Goal: Navigation & Orientation: Find specific page/section

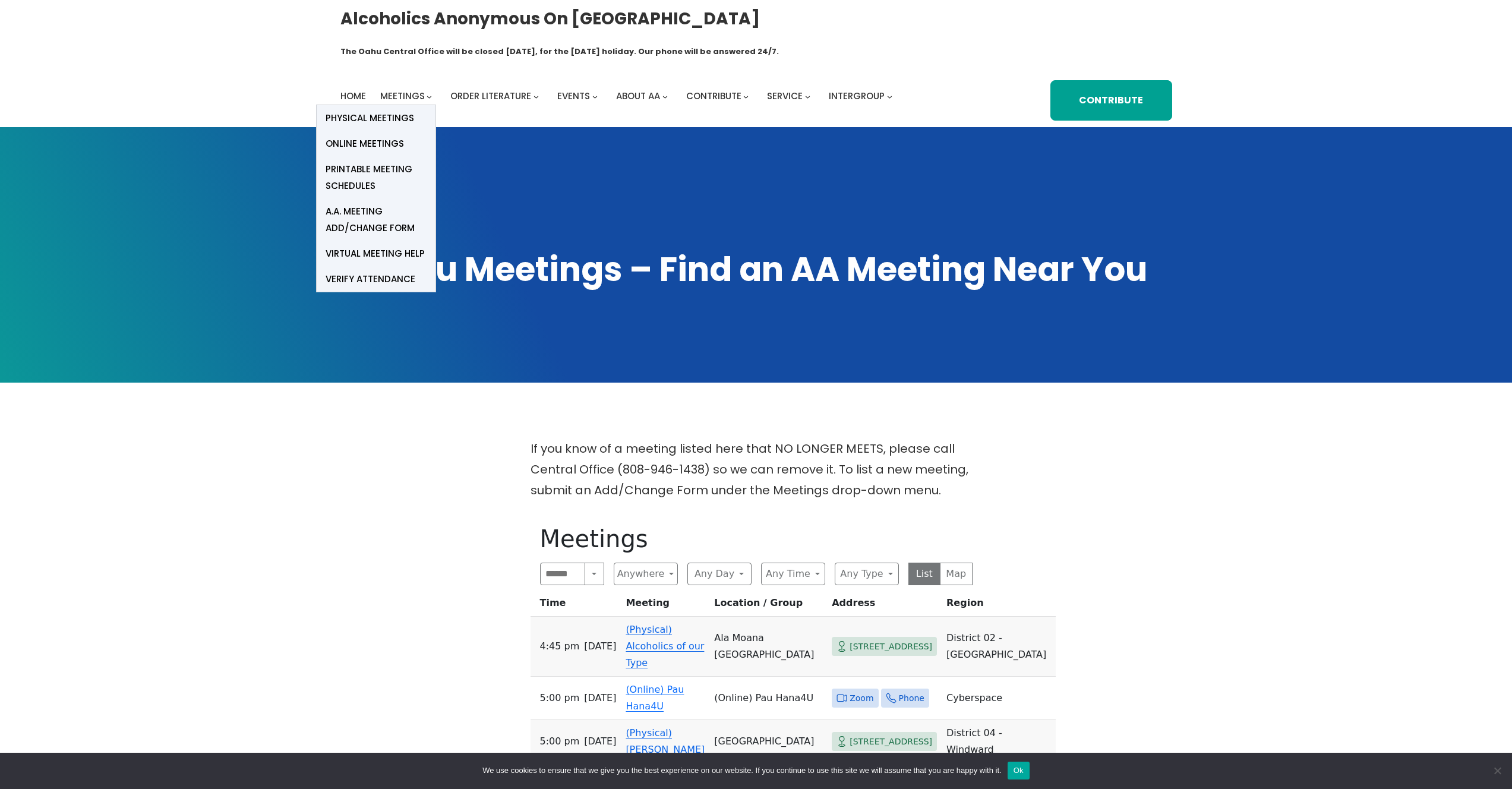
click at [426, 94] on button "Meetings submenu" at bounding box center [429, 97] width 5 height 5
click at [398, 110] on span "Physical Meetings" at bounding box center [369, 118] width 89 height 17
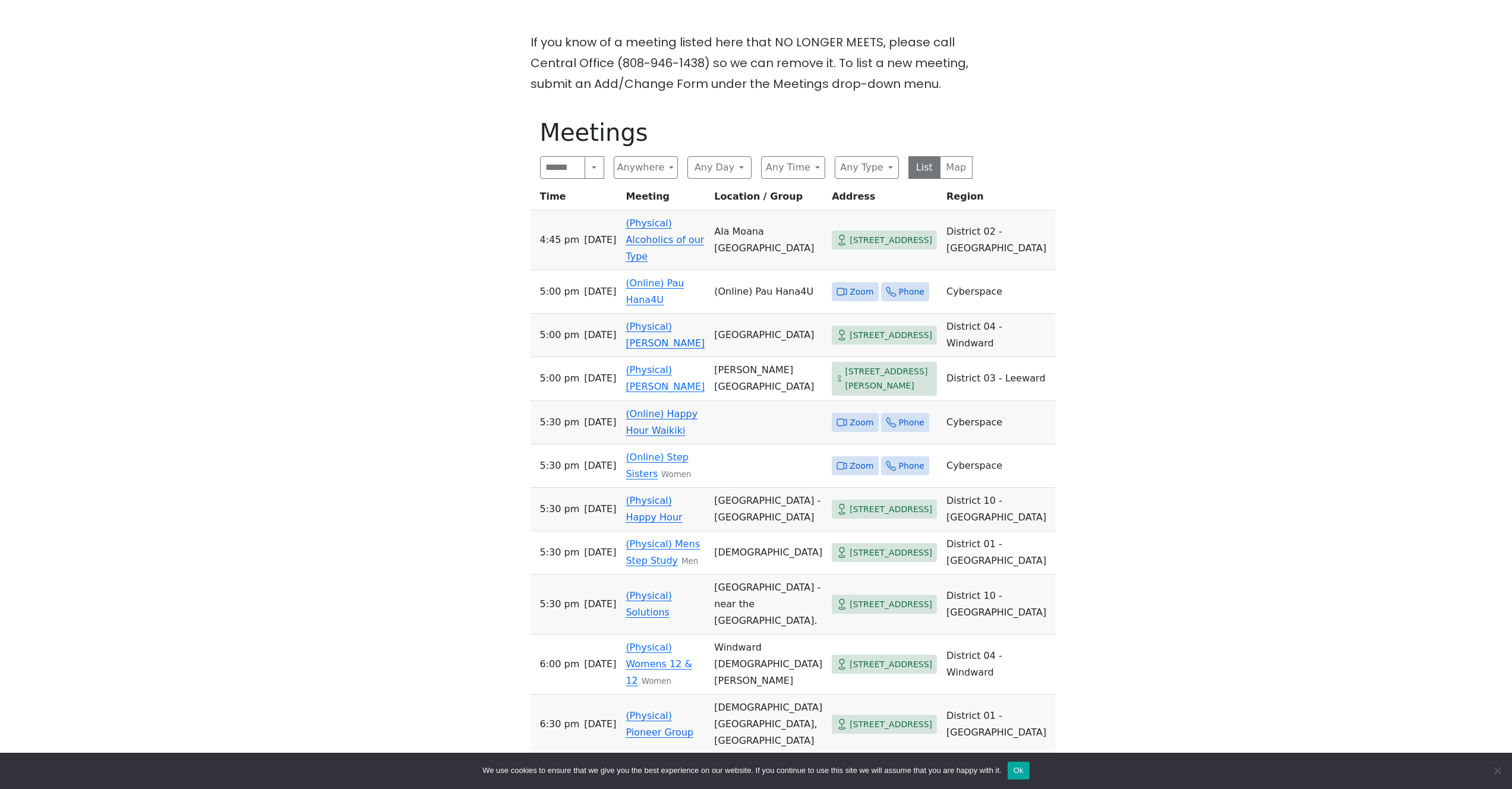
scroll to position [409, 0]
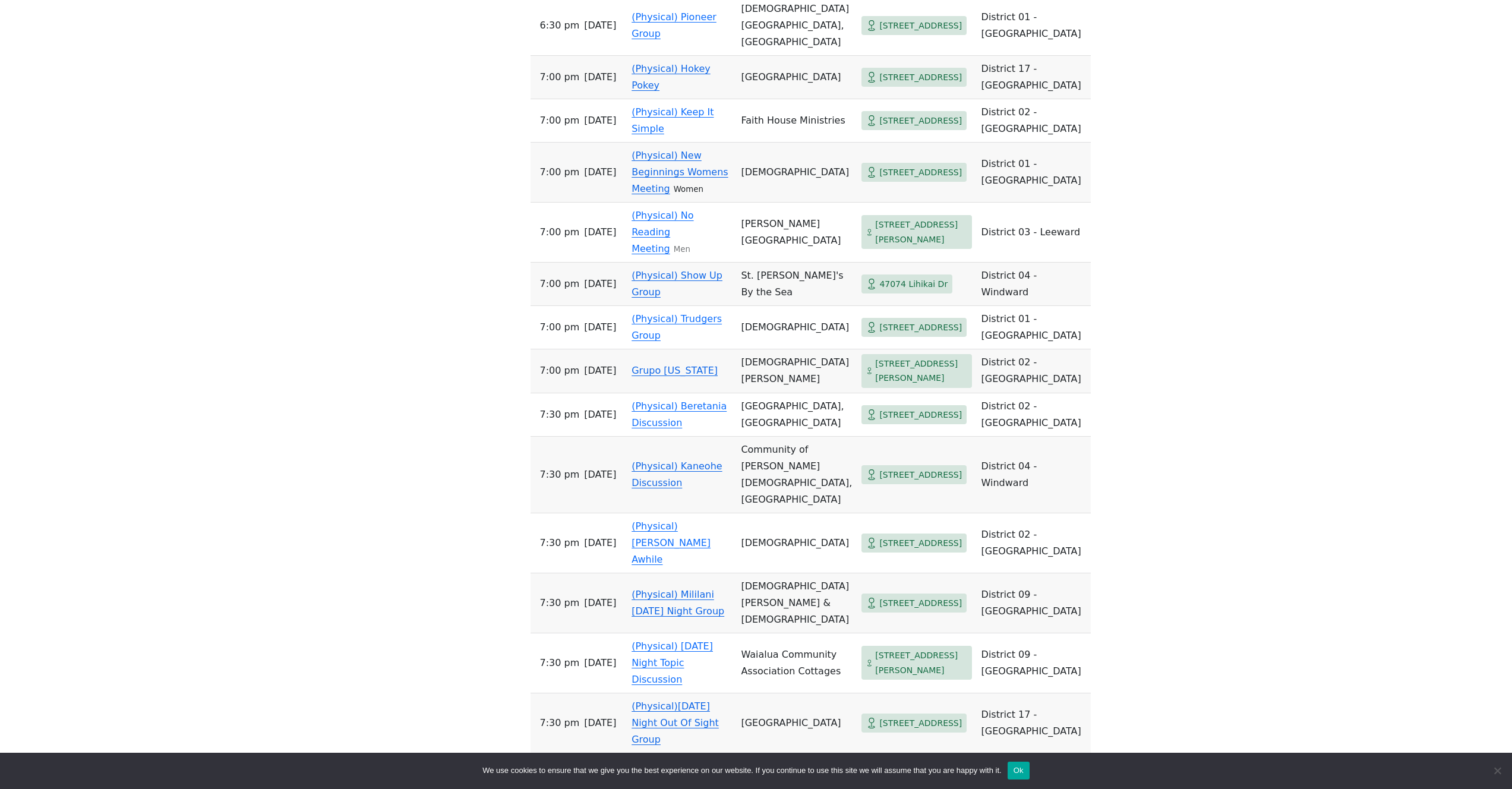
scroll to position [963, 0]
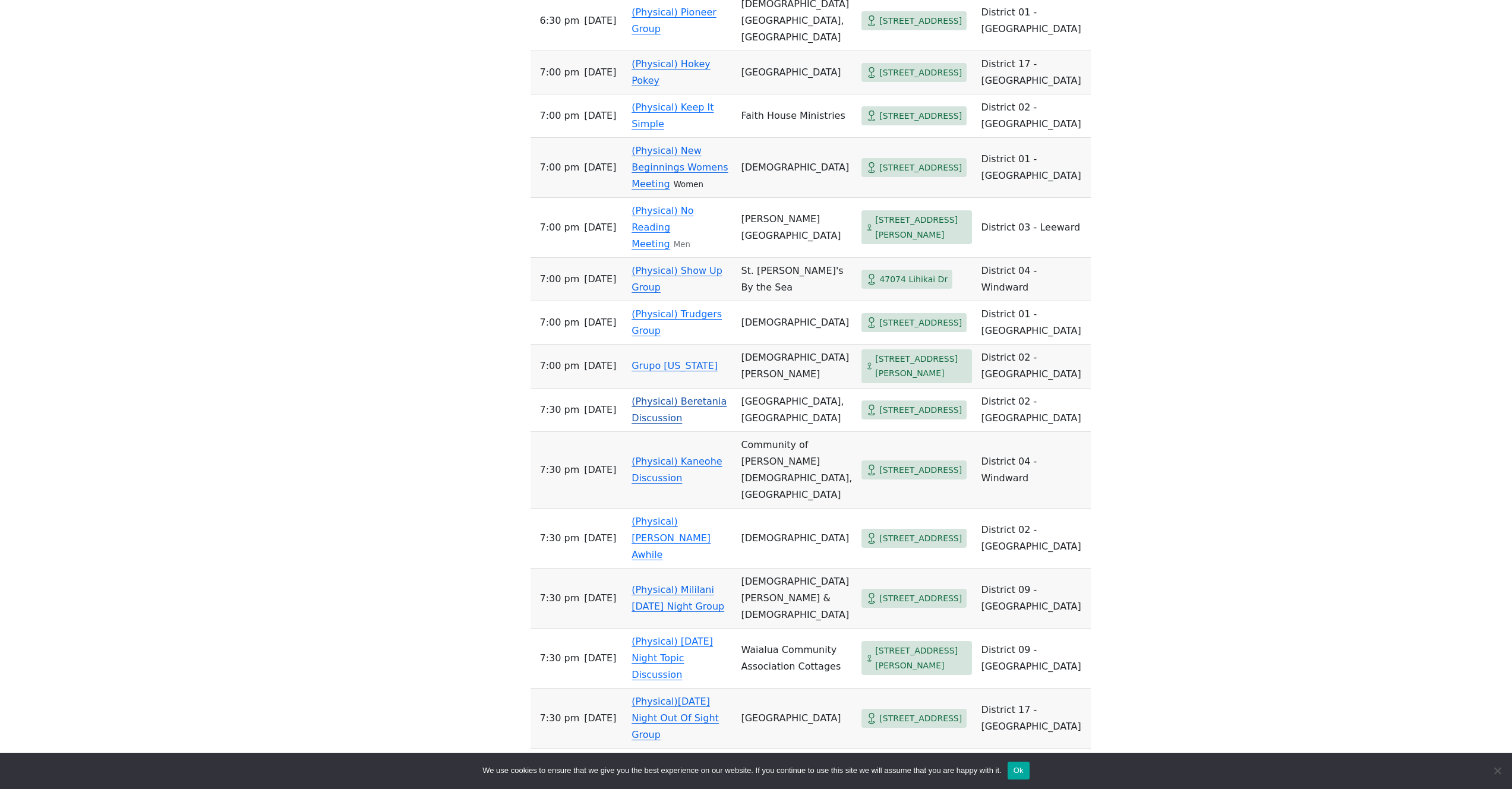
click at [856, 432] on td "[STREET_ADDRESS]" at bounding box center [916, 410] width 119 height 43
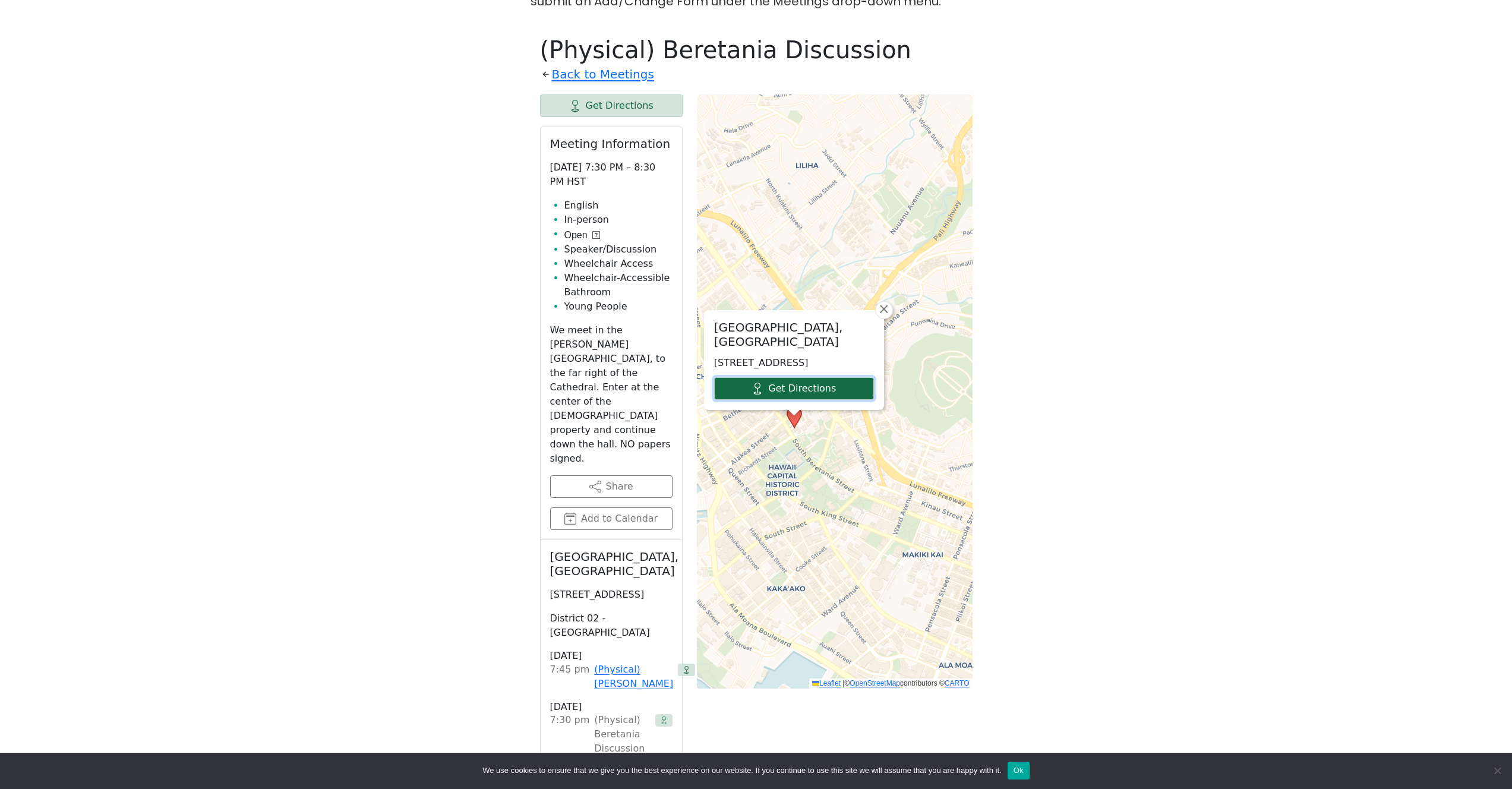
click at [813, 377] on link "Get Directions" at bounding box center [794, 389] width 160 height 23
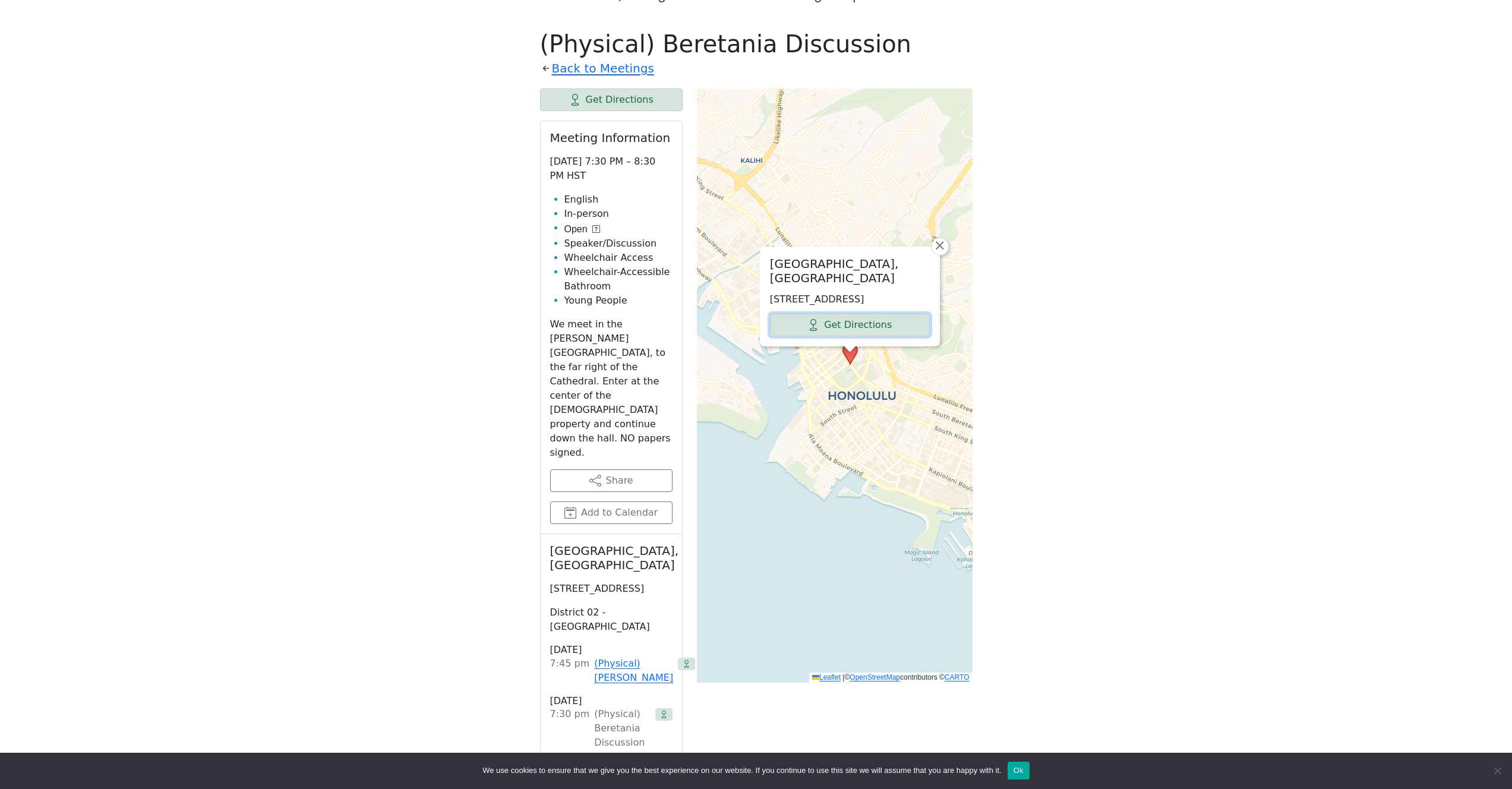
scroll to position [484, 0]
